Goal: Task Accomplishment & Management: Use online tool/utility

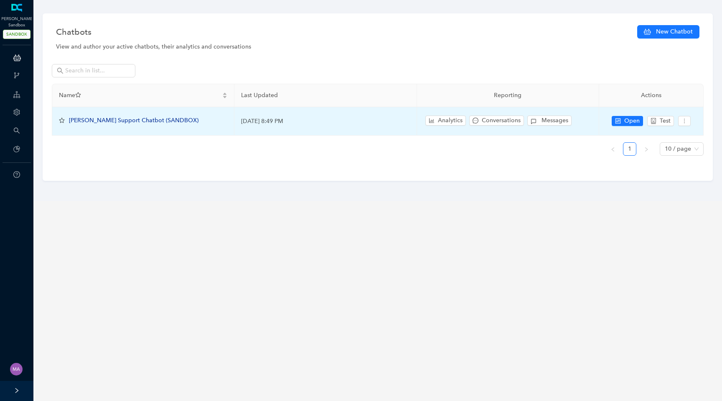
click at [104, 121] on span "[PERSON_NAME] Support Chatbot (SANDBOX)" at bounding box center [134, 120] width 130 height 7
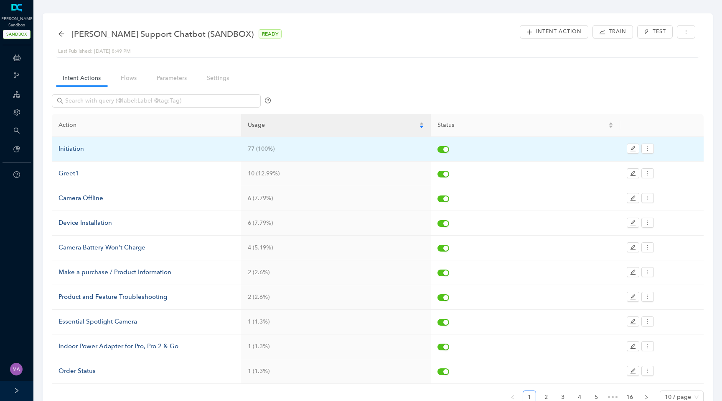
click at [81, 148] on div "Initiation" at bounding box center [147, 149] width 176 height 10
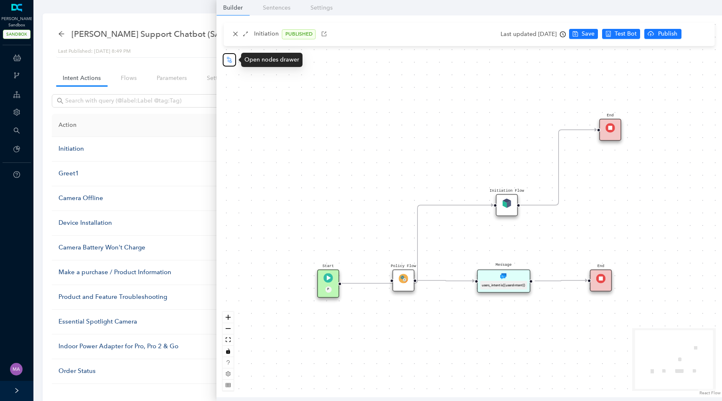
click at [230, 59] on icon "node-index" at bounding box center [229, 59] width 7 height 7
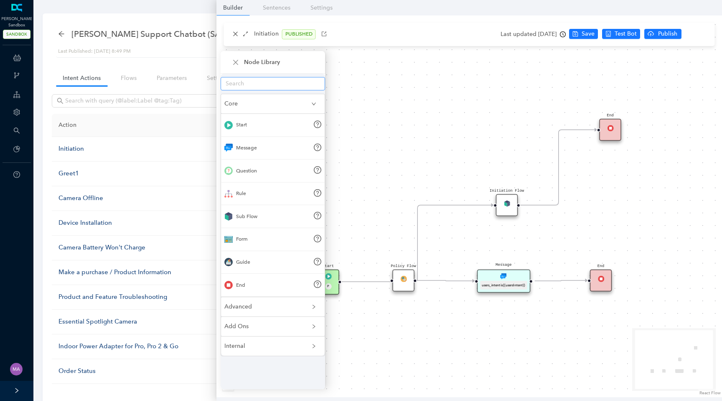
click at [244, 84] on input "text" at bounding box center [270, 83] width 88 height 9
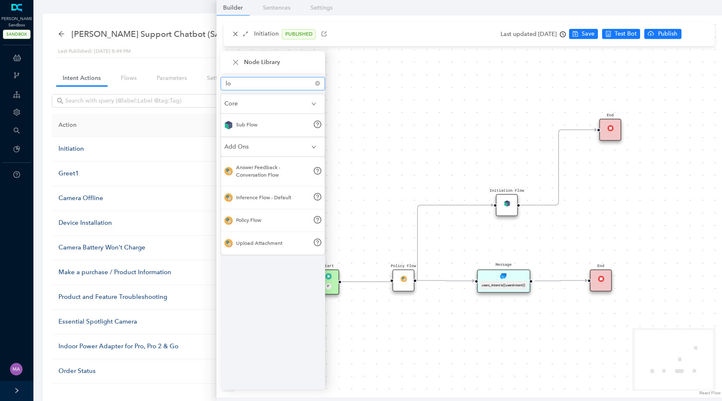
type input "l"
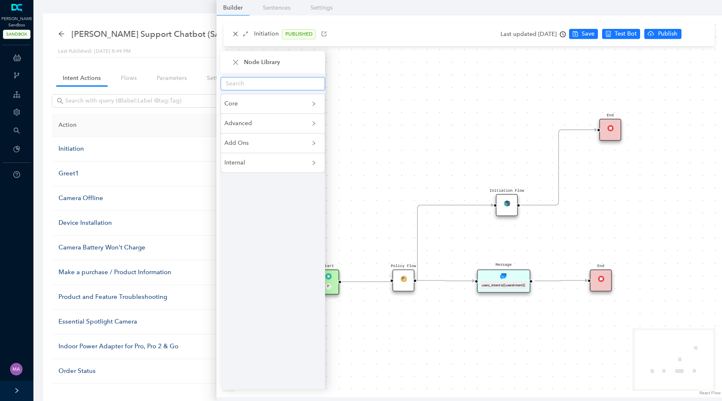
click at [278, 86] on input "text" at bounding box center [270, 83] width 88 height 9
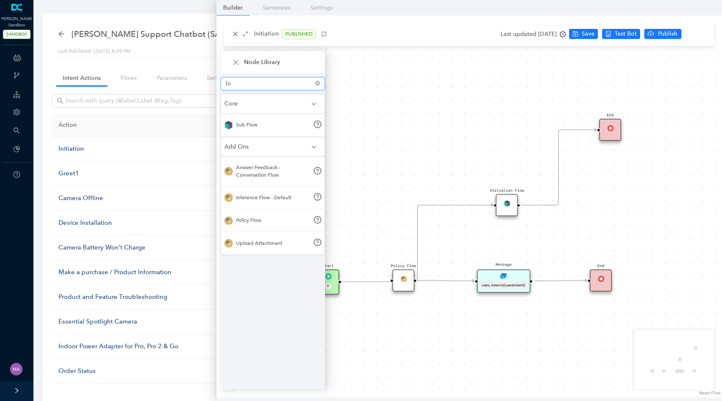
type input "l"
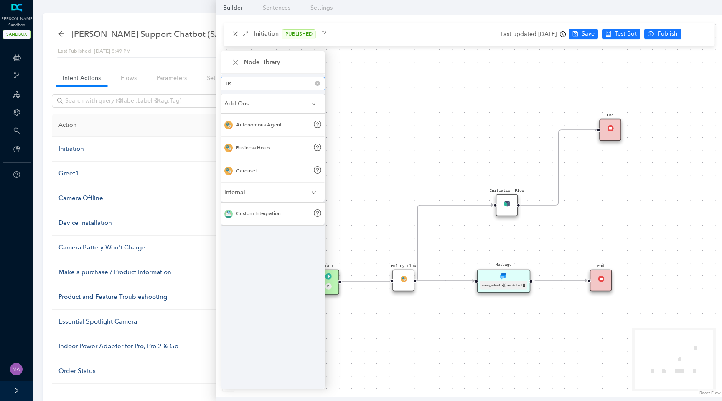
type input "u"
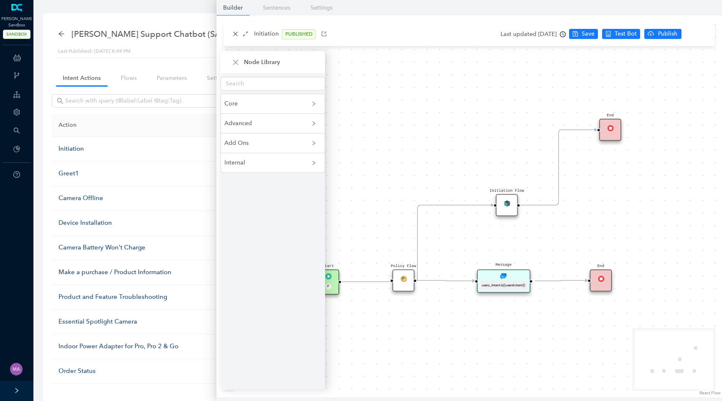
click at [473, 86] on div "Message users_intent is {{usersIntent}} Policy Flow Start P End Initiation Flow…" at bounding box center [470, 205] width 506 height 381
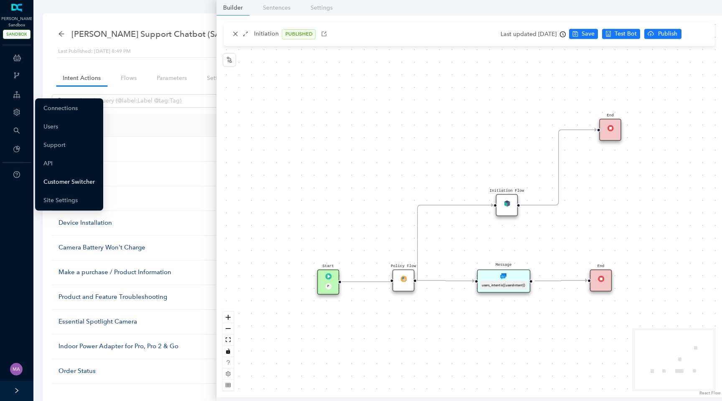
click at [69, 186] on link "Customer Switcher" at bounding box center [68, 182] width 51 height 17
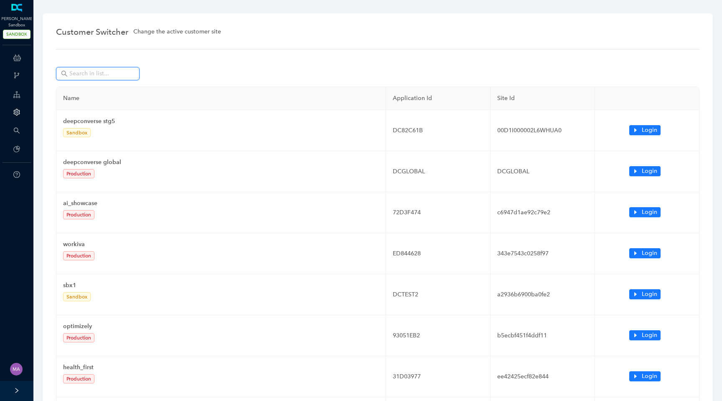
click at [117, 74] on input "text" at bounding box center [98, 73] width 59 height 9
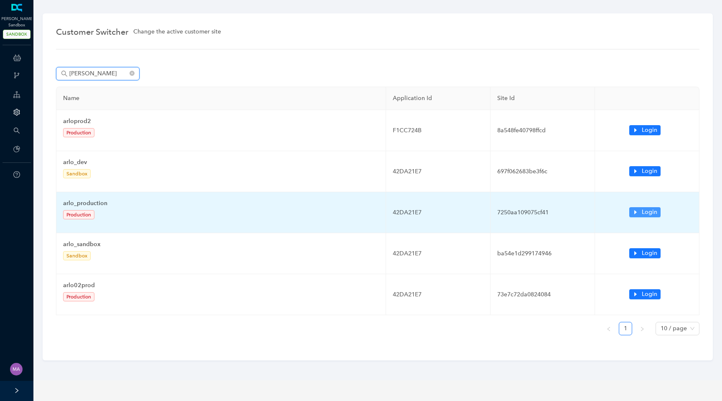
type input "arlo"
click at [637, 212] on icon "caret-right" at bounding box center [636, 212] width 6 height 6
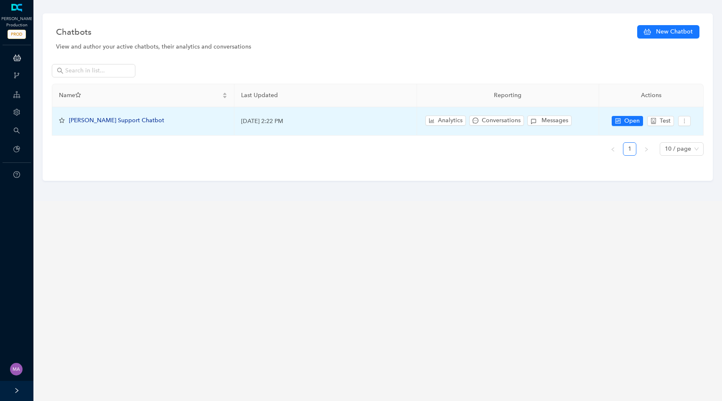
click at [106, 122] on span "[PERSON_NAME] Support Chatbot" at bounding box center [116, 120] width 95 height 7
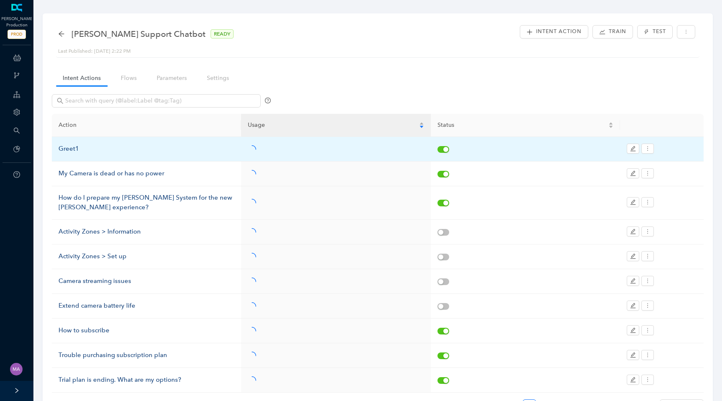
click at [69, 152] on div "Greet1" at bounding box center [147, 149] width 176 height 10
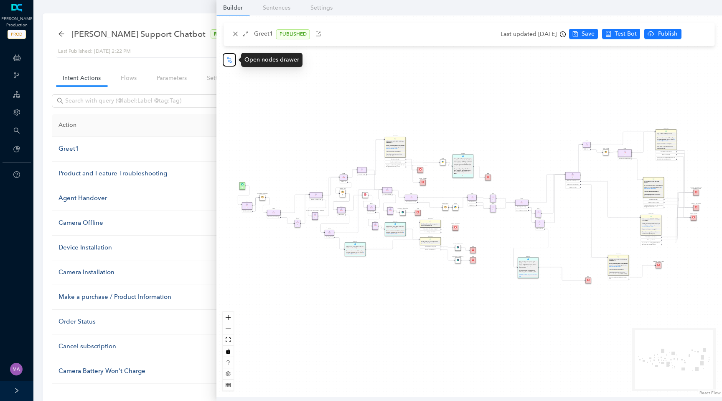
click at [229, 63] on icon "node-index" at bounding box center [229, 59] width 7 height 7
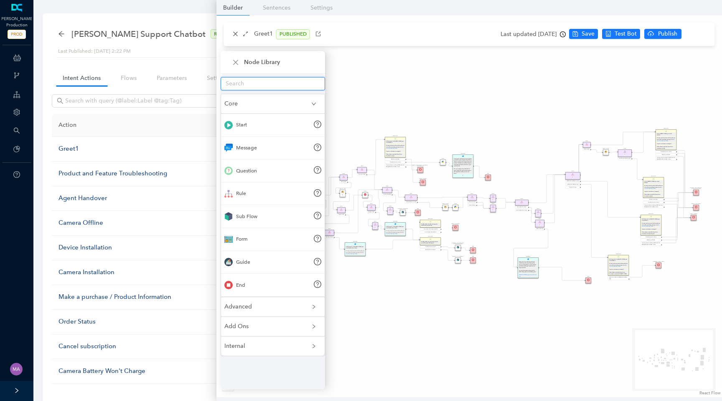
click at [253, 86] on input "text" at bounding box center [270, 83] width 88 height 9
click at [276, 84] on input "text" at bounding box center [270, 83] width 88 height 9
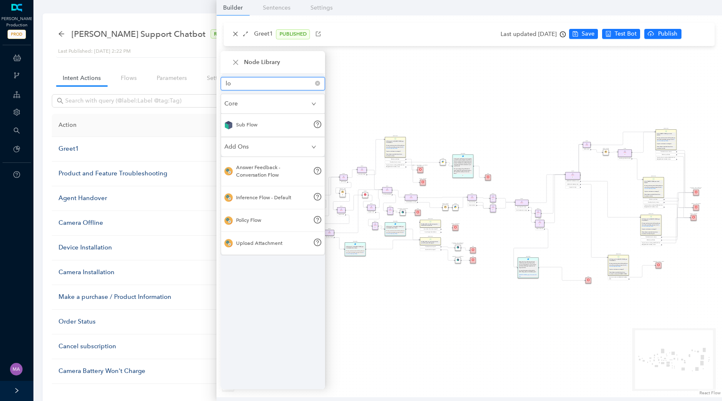
type input "l"
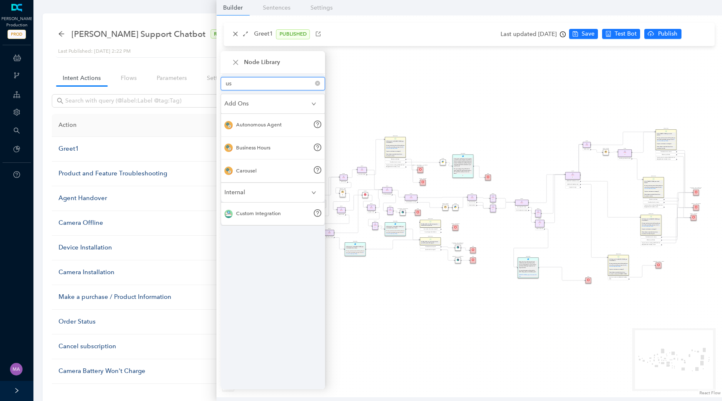
type input "u"
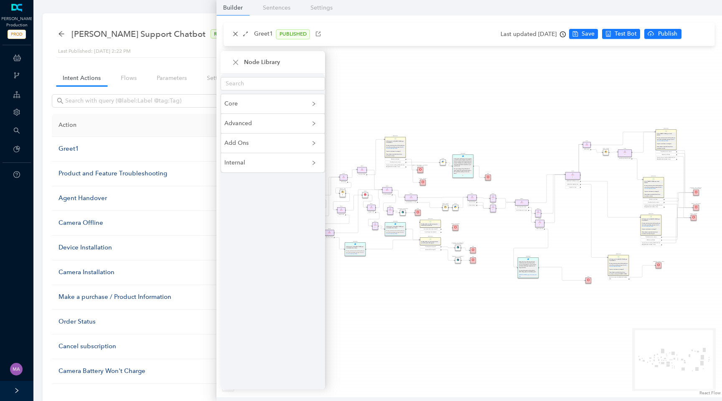
click at [303, 162] on span "Internal" at bounding box center [268, 162] width 87 height 9
click at [309, 143] on span "Add Ons" at bounding box center [268, 142] width 87 height 9
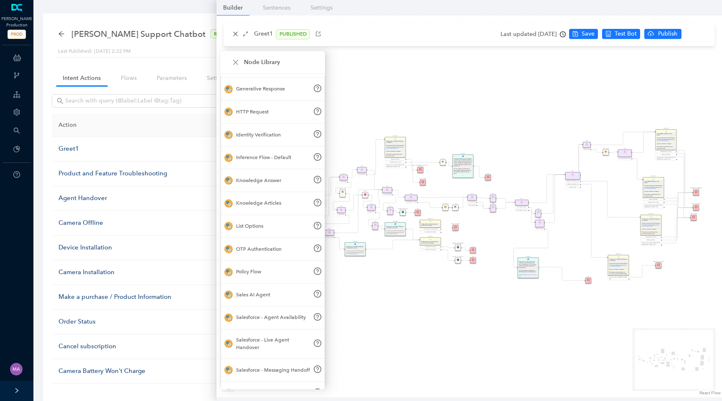
scroll to position [422, 0]
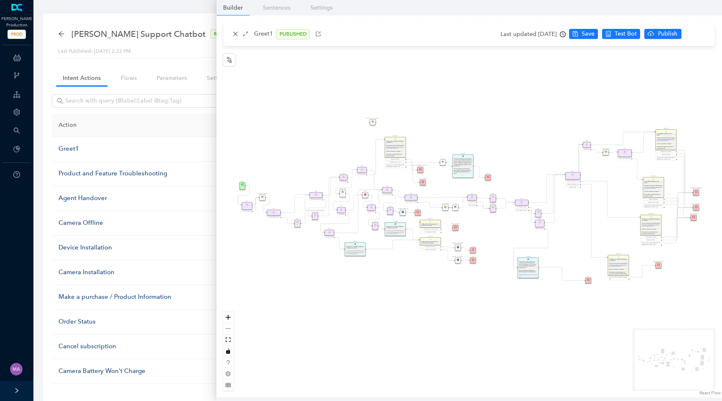
click at [373, 122] on img at bounding box center [373, 121] width 3 height 3
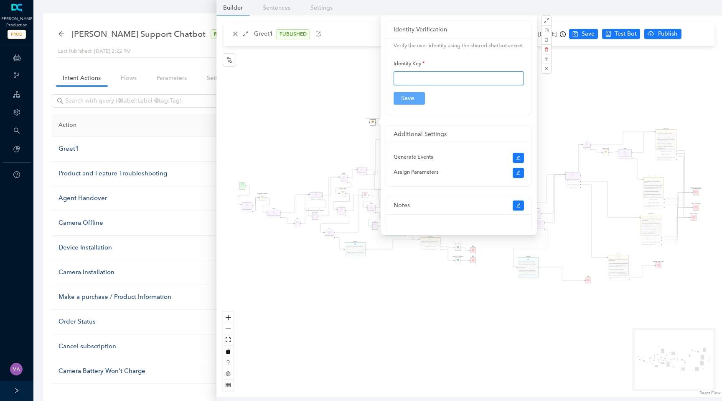
click at [442, 85] on input "text" at bounding box center [459, 78] width 130 height 14
click at [268, 82] on div "End End Handoff To Support Product And Feature Troubleshooting Question Would y…" at bounding box center [470, 205] width 506 height 381
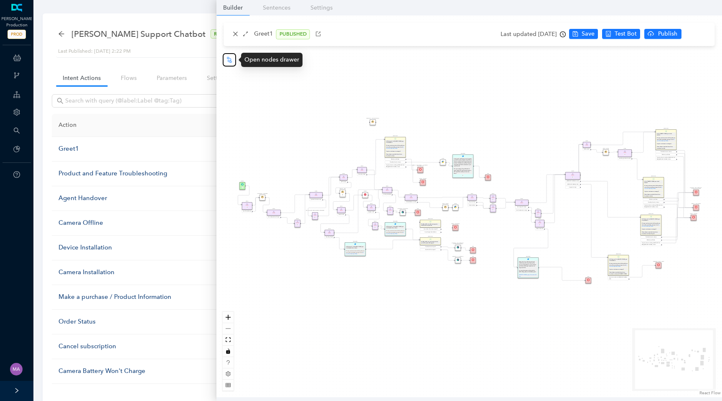
click at [227, 60] on icon "node-index" at bounding box center [229, 59] width 7 height 7
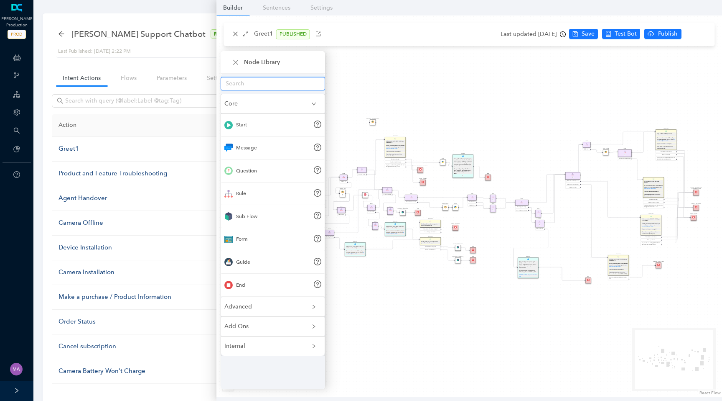
click at [247, 84] on input "text" at bounding box center [270, 83] width 88 height 9
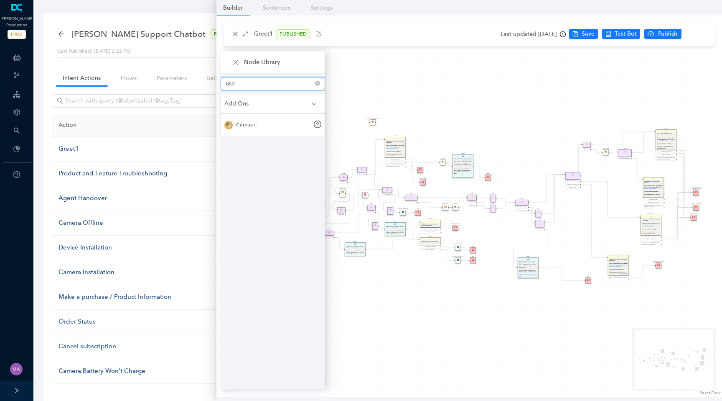
type input "user"
click at [404, 85] on div "End End Handoff To Support Product And Feature Troubleshooting Question Would y…" at bounding box center [470, 205] width 506 height 381
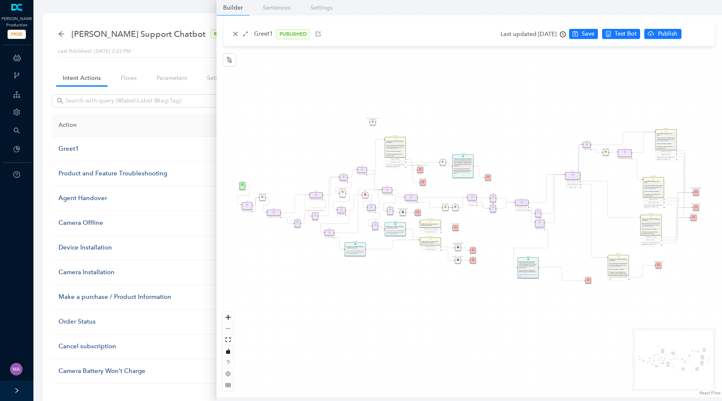
click at [373, 122] on img at bounding box center [373, 121] width 3 height 3
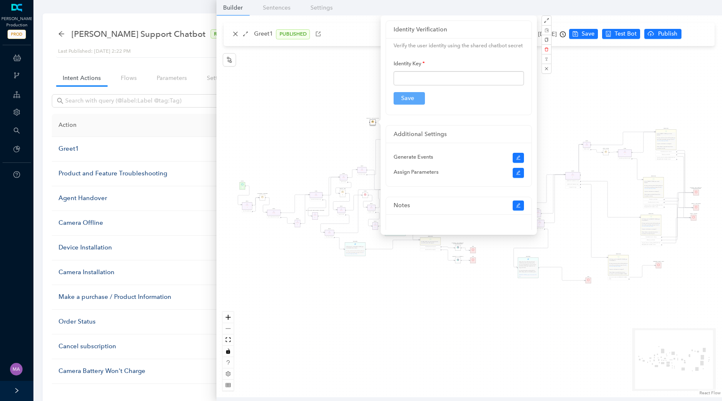
click at [281, 111] on div "End End Handoff To Support Product And Feature Troubleshooting Question Would y…" at bounding box center [470, 205] width 506 height 381
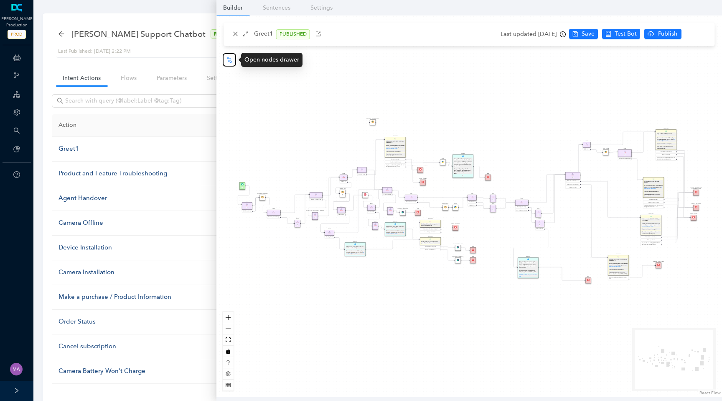
click at [232, 62] on icon "node-index" at bounding box center [229, 59] width 7 height 7
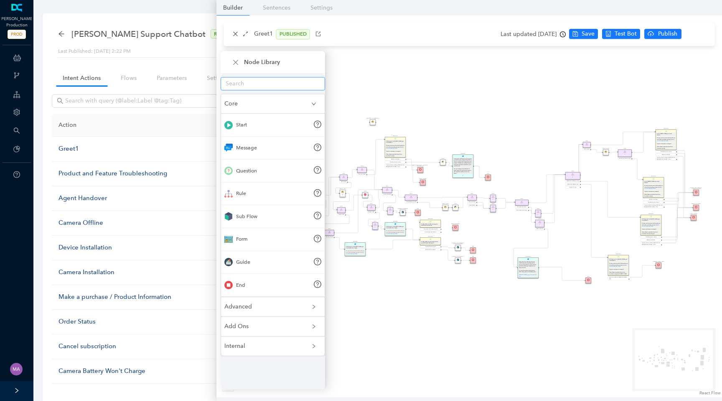
click at [265, 86] on input "text" at bounding box center [270, 83] width 88 height 9
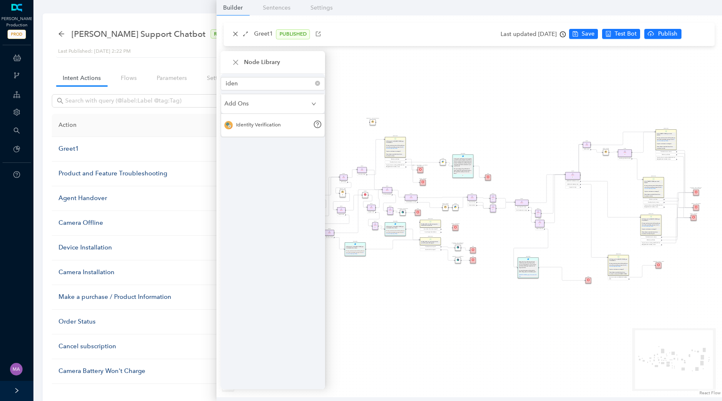
type input "iden"
click at [395, 113] on div "End End Handoff To Support Product And Feature Troubleshooting Question Would y…" at bounding box center [470, 205] width 506 height 381
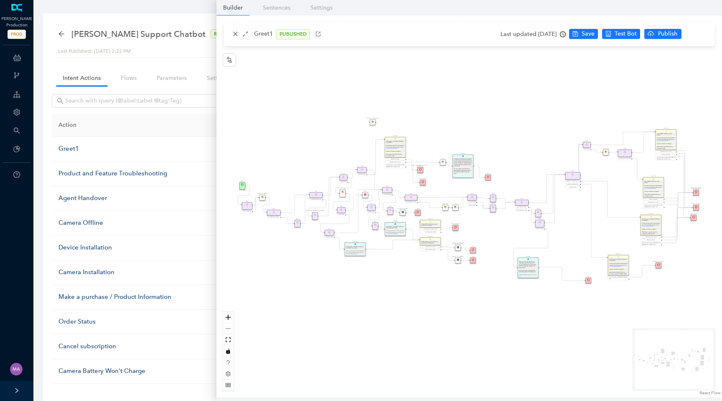
click at [373, 123] on div "Identity Verification" at bounding box center [373, 122] width 6 height 6
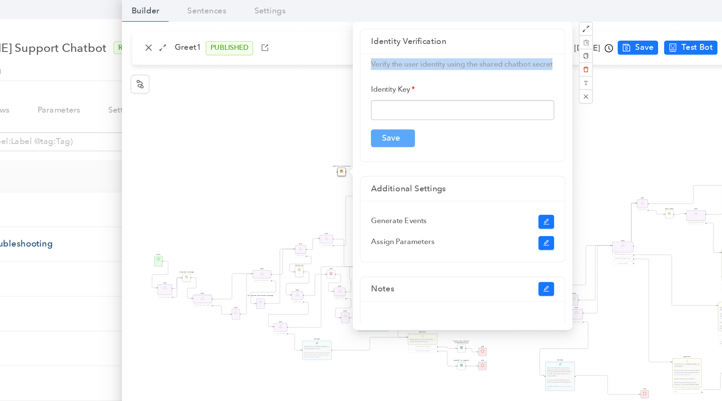
drag, startPoint x: 395, startPoint y: 45, endPoint x: 422, endPoint y: 54, distance: 29.1
click at [422, 50] on p "Verify the user identity using the shared chatbot secret" at bounding box center [459, 45] width 130 height 8
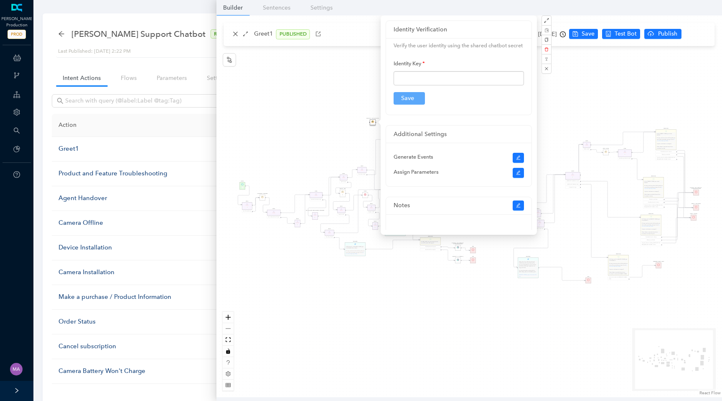
click at [270, 79] on div "End End Handoff To Support Product And Feature Troubleshooting Question Would y…" at bounding box center [470, 205] width 506 height 381
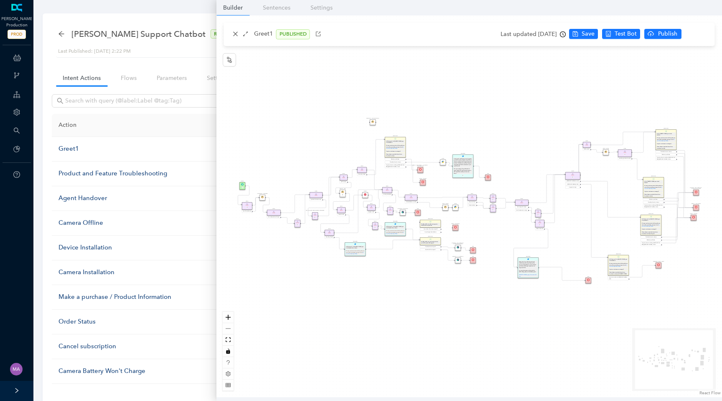
click at [373, 123] on img at bounding box center [373, 121] width 3 height 3
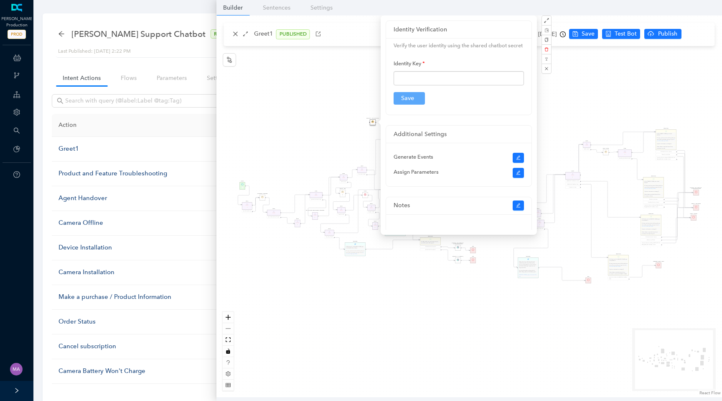
click at [305, 140] on div "End End Handoff To Support Product And Feature Troubleshooting Question Would y…" at bounding box center [470, 205] width 506 height 381
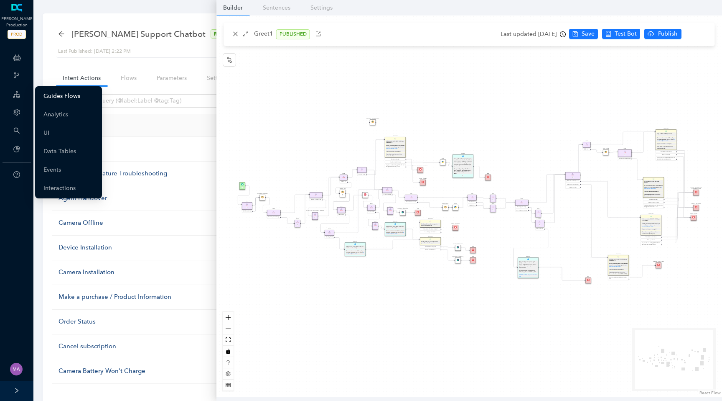
click at [59, 98] on link "Guides Flows" at bounding box center [61, 96] width 37 height 17
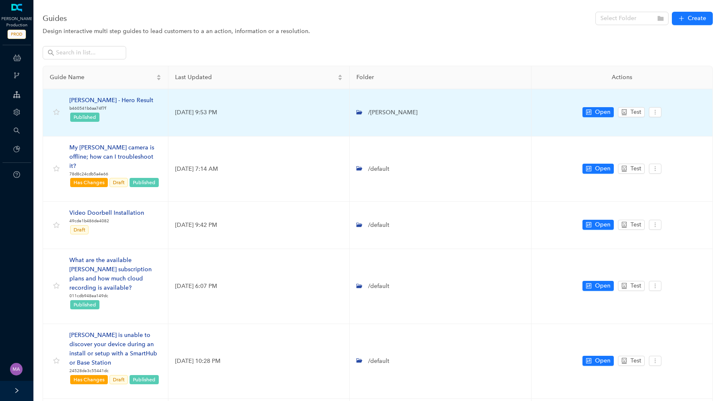
click at [92, 100] on div "[PERSON_NAME] - Hero Result" at bounding box center [111, 100] width 84 height 9
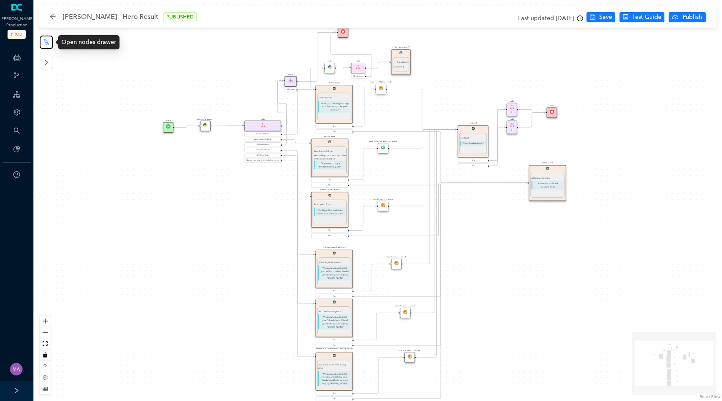
click at [46, 42] on icon "node-index" at bounding box center [46, 42] width 7 height 7
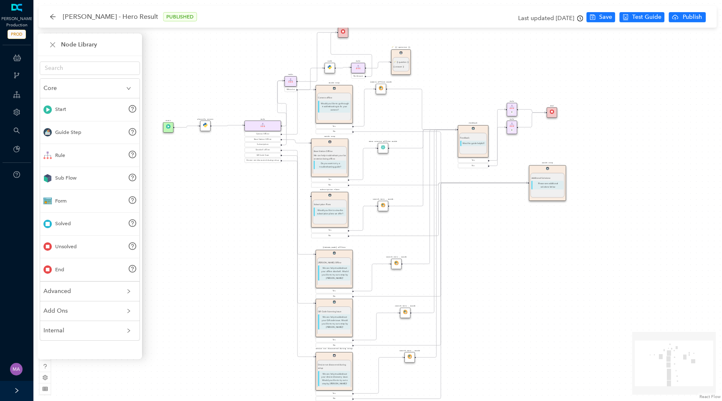
click at [242, 255] on div "Search Hero - Guide Device not discovered during setup Device not discovered du…" at bounding box center [377, 200] width 689 height 401
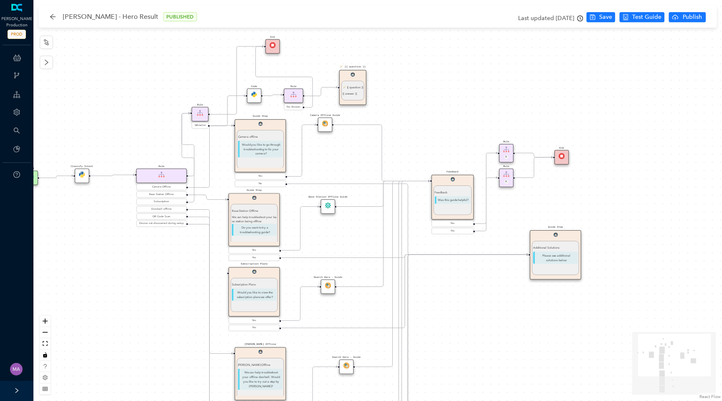
drag, startPoint x: 422, startPoint y: 104, endPoint x: 357, endPoint y: 139, distance: 74.1
click at [357, 139] on div "Search Hero - Guide Device not discovered during setup Device not discovered du…" at bounding box center [377, 200] width 689 height 401
click at [54, 16] on icon "arrow-left" at bounding box center [52, 16] width 5 height 5
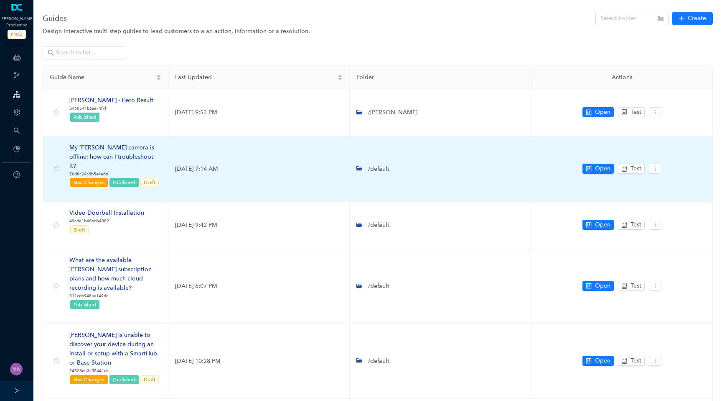
click at [109, 148] on div "My [PERSON_NAME] camera is offline; how can I troubleshoot it?" at bounding box center [115, 157] width 92 height 28
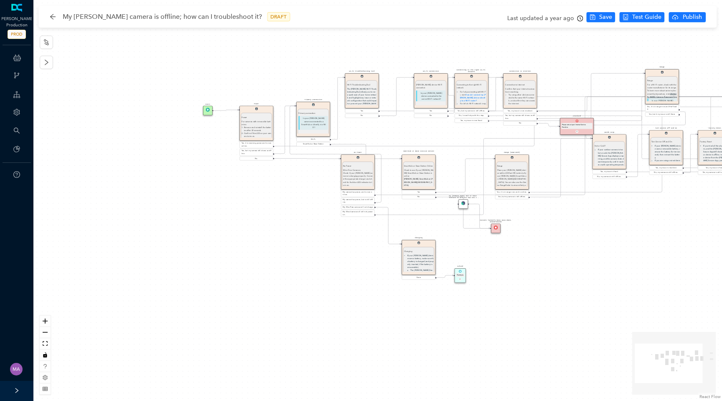
drag, startPoint x: 431, startPoint y: 265, endPoint x: 569, endPoint y: 240, distance: 140.6
click at [569, 240] on div "Solved Thank you. E Charging Charging If your [PERSON_NAME] device uses a batte…" at bounding box center [377, 200] width 689 height 401
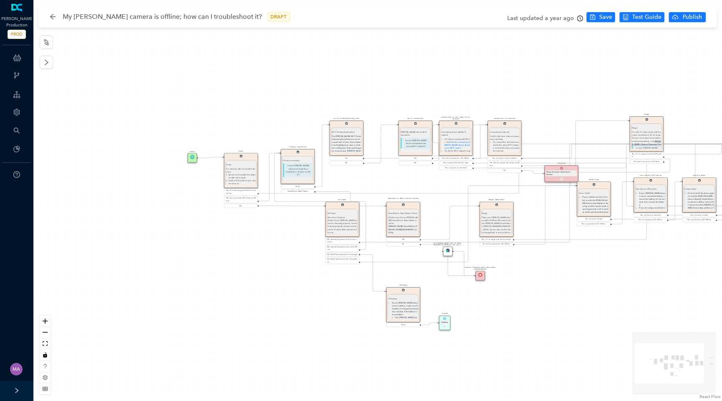
drag, startPoint x: 281, startPoint y: 208, endPoint x: 266, endPoint y: 255, distance: 49.2
click at [266, 255] on div "Solved Thank you. E Charging Charging If your [PERSON_NAME] device uses a batte…" at bounding box center [377, 200] width 689 height 401
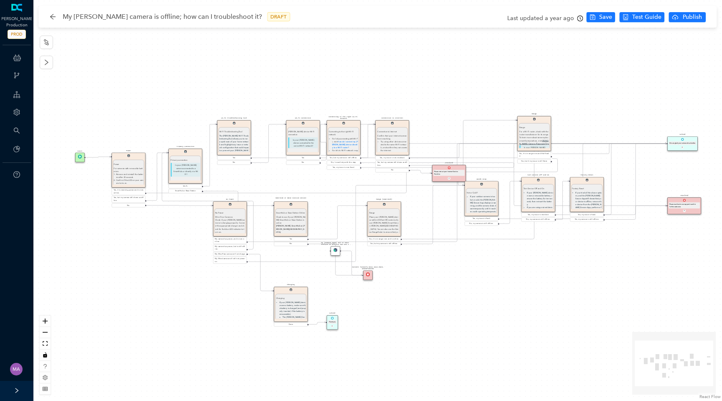
drag, startPoint x: 266, startPoint y: 255, endPoint x: 153, endPoint y: 255, distance: 112.9
click at [153, 255] on div "Solved Thank you. E Charging Charging If your [PERSON_NAME] device uses a batte…" at bounding box center [377, 200] width 689 height 401
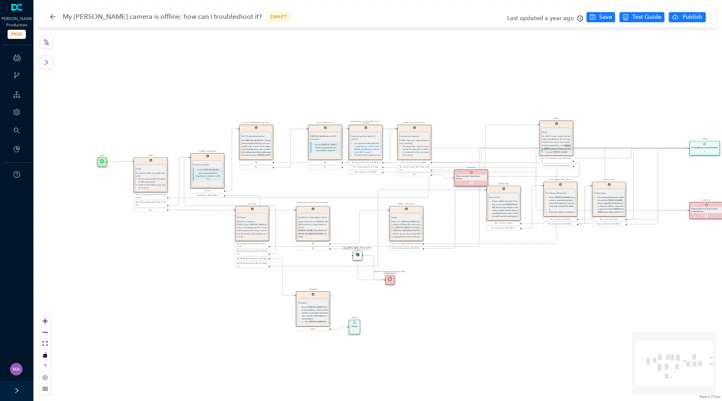
drag, startPoint x: 502, startPoint y: 266, endPoint x: 524, endPoint y: 271, distance: 22.6
click at [524, 271] on div "Solved Thank you. E Charging Charging If your [PERSON_NAME] device uses a batte…" at bounding box center [377, 200] width 689 height 401
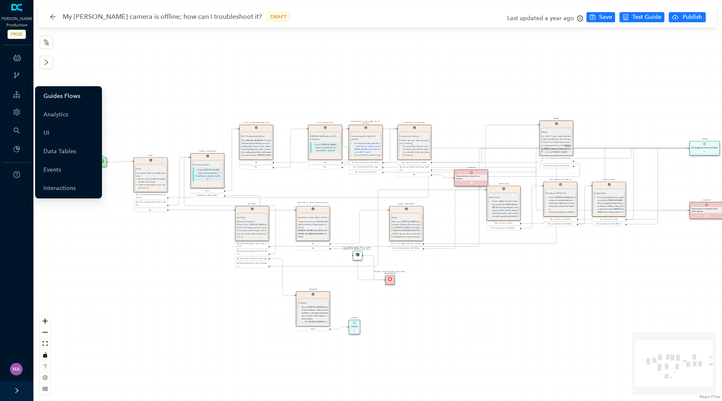
click at [50, 94] on link "Guides Flows" at bounding box center [61, 96] width 37 height 17
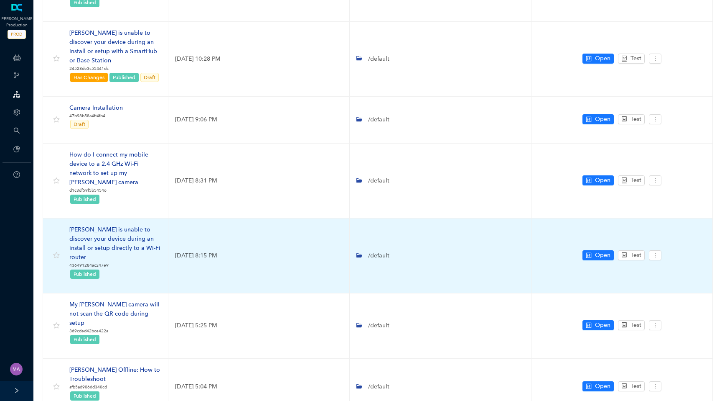
scroll to position [313, 0]
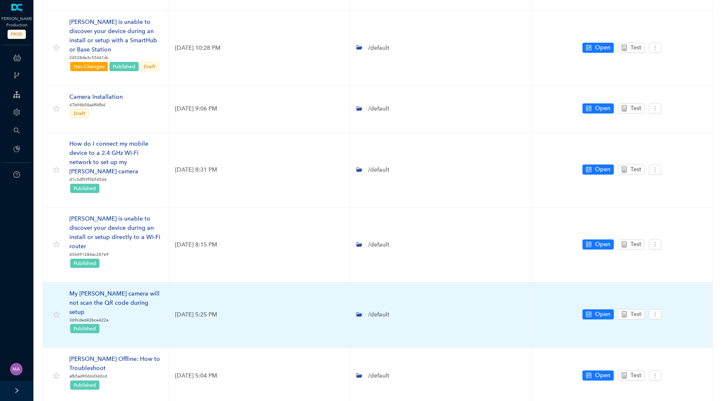
click at [131, 289] on div "My [PERSON_NAME] camera will not scan the QR code during setup" at bounding box center [115, 303] width 92 height 28
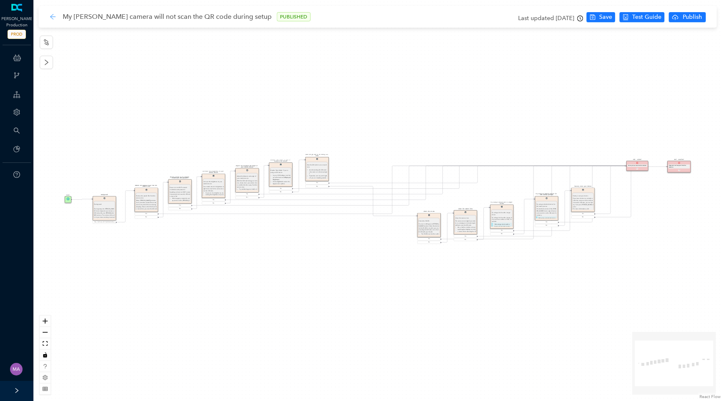
click at [53, 19] on icon "arrow-left" at bounding box center [52, 16] width 7 height 7
